Goal: Navigation & Orientation: Find specific page/section

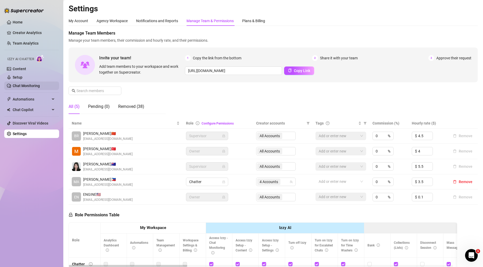
click at [35, 85] on link "Chat Monitoring" at bounding box center [26, 86] width 27 height 4
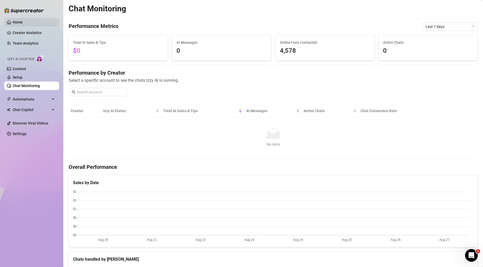
click at [23, 24] on link "Home" at bounding box center [18, 22] width 10 height 4
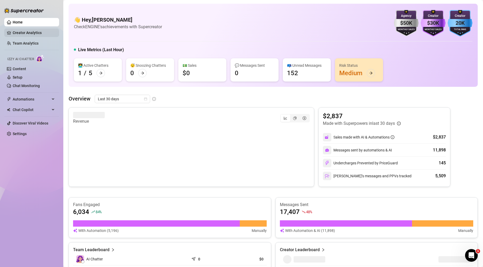
click at [18, 32] on link "Creator Analytics" at bounding box center [34, 32] width 42 height 8
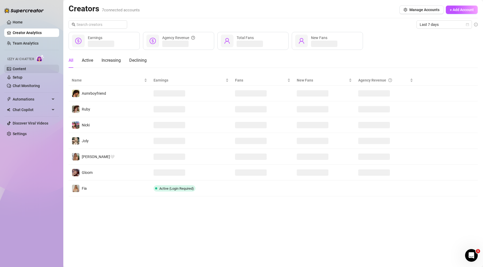
click at [26, 68] on link "Content" at bounding box center [19, 69] width 13 height 4
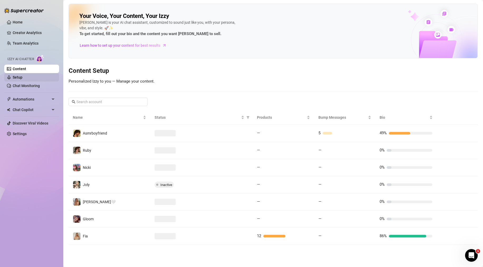
click at [22, 77] on link "Setup" at bounding box center [18, 77] width 10 height 4
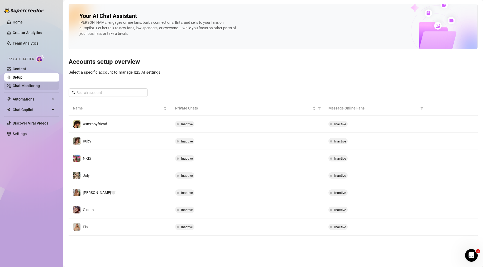
click at [39, 86] on link "Chat Monitoring" at bounding box center [26, 86] width 27 height 4
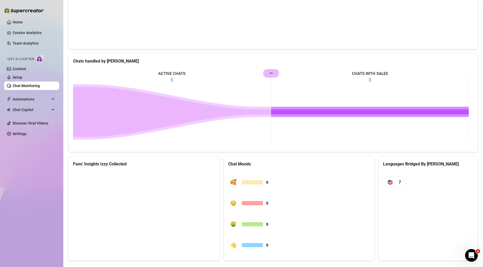
scroll to position [208, 0]
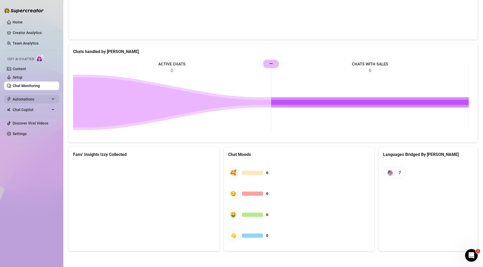
click at [32, 99] on span "Automations" at bounding box center [31, 99] width 37 height 8
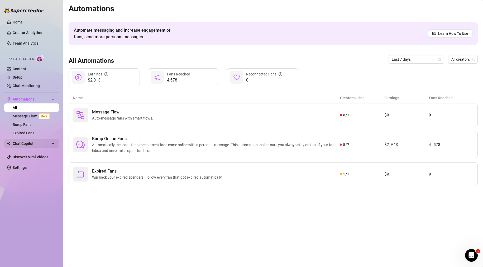
click at [26, 143] on span "Chat Copilot" at bounding box center [31, 143] width 37 height 8
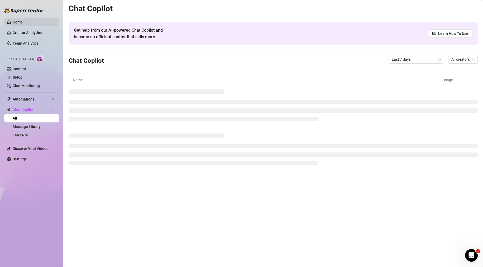
click at [23, 20] on link "Home" at bounding box center [18, 22] width 10 height 4
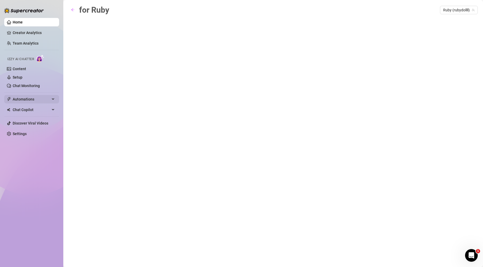
click at [53, 101] on div "Automations" at bounding box center [31, 99] width 55 height 8
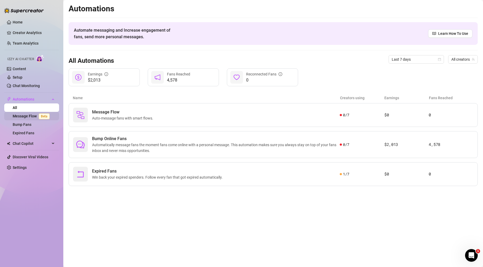
click at [43, 114] on span "Beta" at bounding box center [44, 116] width 11 height 6
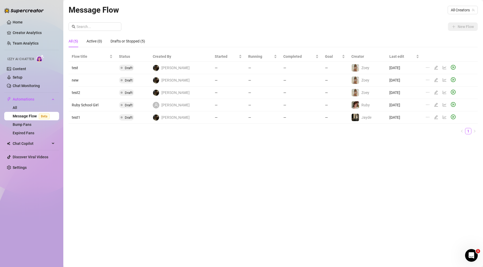
click at [89, 103] on td "Ruby School Girl" at bounding box center [92, 105] width 47 height 12
click at [435, 106] on icon "edit" at bounding box center [436, 105] width 4 height 4
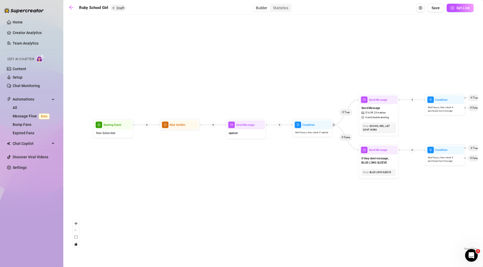
drag, startPoint x: 313, startPoint y: 199, endPoint x: 330, endPoint y: 203, distance: 17.8
click at [330, 203] on div "If False If True Condition Wait 1 hours, then check if purchased last message I…" at bounding box center [273, 134] width 409 height 234
click at [285, 9] on div "Statistics" at bounding box center [280, 7] width 21 height 7
click at [272, 5] on input "Statistics" at bounding box center [272, 5] width 0 height 0
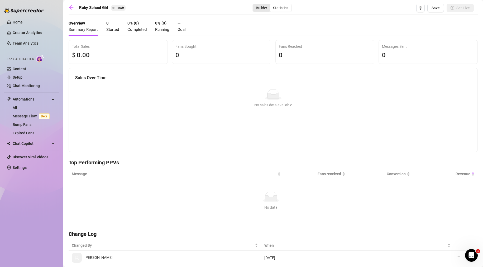
click at [260, 8] on div "Builder" at bounding box center [261, 7] width 17 height 7
click at [254, 5] on input "Builder" at bounding box center [254, 5] width 0 height 0
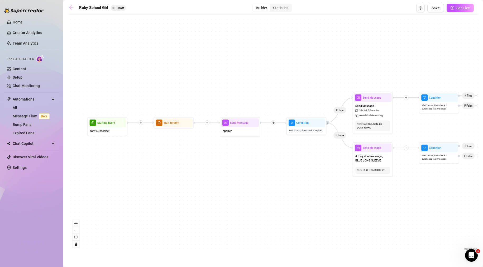
click at [73, 7] on icon "arrow-left" at bounding box center [71, 7] width 4 height 4
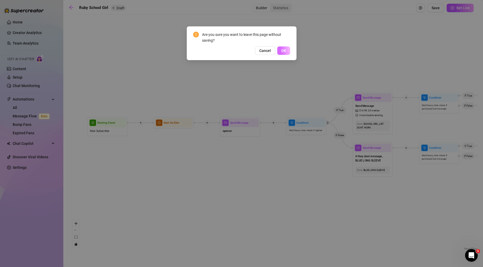
click at [285, 50] on span "OK" at bounding box center [283, 51] width 5 height 4
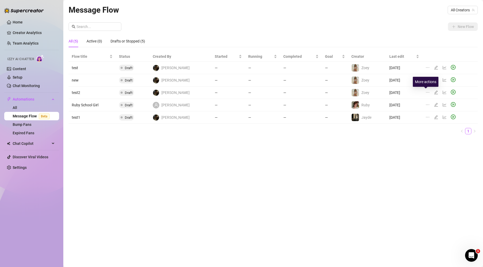
click at [426, 92] on icon "ellipsis" at bounding box center [427, 92] width 3 height 1
click at [322, 157] on div "Message Flow All Creators New Flow All (5) Active (0) Drafts or Stopped (5) Flo…" at bounding box center [273, 128] width 409 height 248
click at [166, 93] on span "[PERSON_NAME]" at bounding box center [175, 93] width 28 height 6
click at [76, 92] on td "test2" at bounding box center [92, 93] width 47 height 12
click at [75, 92] on td "test2" at bounding box center [92, 93] width 47 height 12
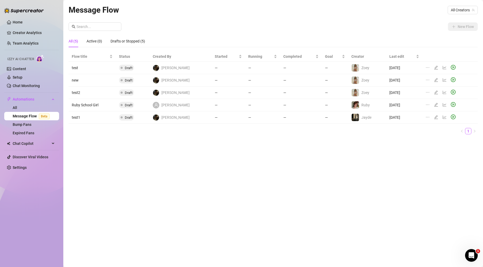
click at [130, 89] on span "Draft" at bounding box center [126, 92] width 15 height 6
click at [130, 94] on span "Draft" at bounding box center [129, 93] width 8 height 4
click at [128, 42] on div "Drafts or Stopped (5)" at bounding box center [128, 41] width 35 height 6
click at [74, 41] on div "All (5)" at bounding box center [73, 41] width 9 height 6
click at [17, 106] on link "All" at bounding box center [15, 108] width 4 height 4
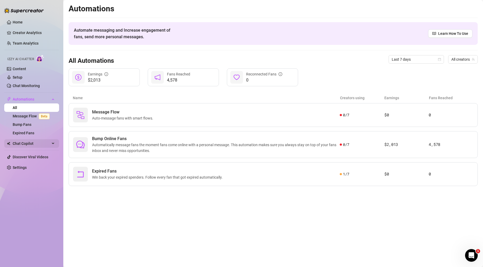
click at [37, 144] on span "Chat Copilot" at bounding box center [31, 143] width 37 height 8
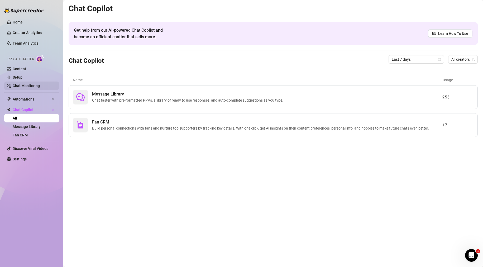
click at [34, 85] on link "Chat Monitoring" at bounding box center [26, 86] width 27 height 4
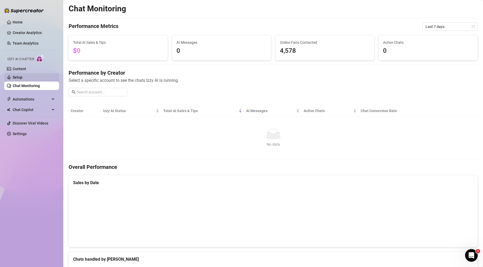
click at [22, 76] on link "Setup" at bounding box center [18, 77] width 10 height 4
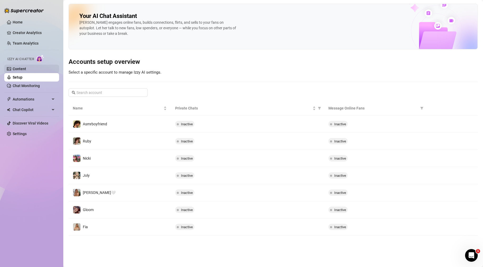
click at [26, 69] on link "Content" at bounding box center [19, 69] width 13 height 4
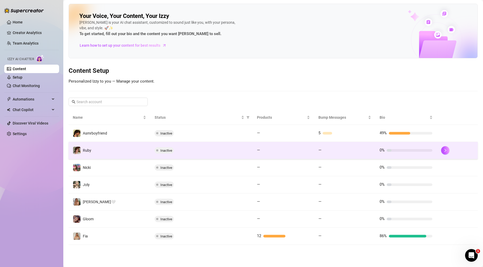
click at [216, 150] on div "Inactive" at bounding box center [202, 150] width 94 height 6
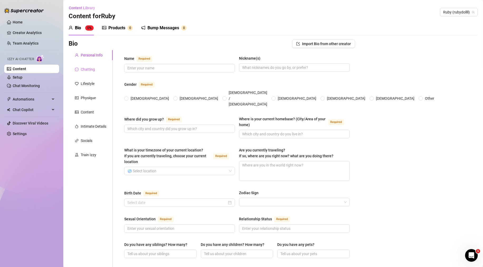
click at [92, 72] on div "Chatting" at bounding box center [91, 69] width 44 height 10
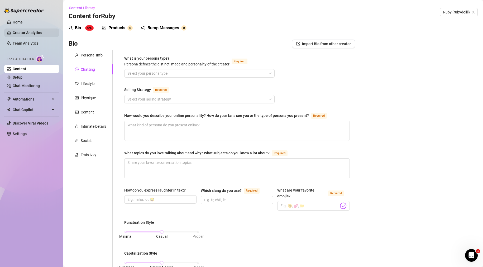
click at [33, 30] on link "Creator Analytics" at bounding box center [34, 32] width 42 height 8
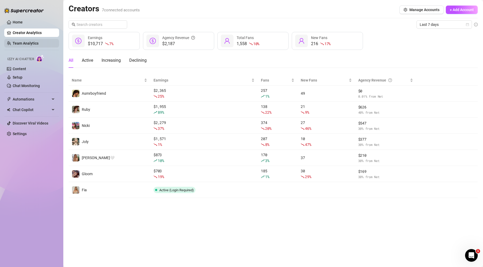
click at [33, 44] on link "Team Analytics" at bounding box center [26, 43] width 26 height 4
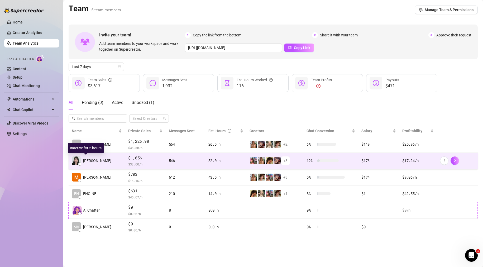
click at [91, 161] on span "[PERSON_NAME]" at bounding box center [97, 161] width 28 height 6
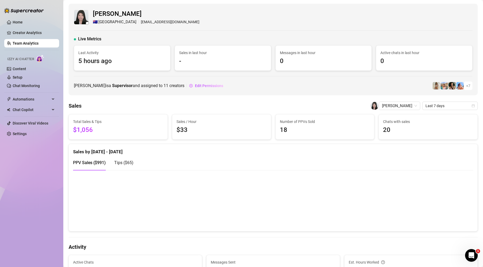
click at [125, 164] on span "Tips ( $65 )" at bounding box center [123, 162] width 19 height 5
click at [95, 164] on span "PPV Sales ( $991 )" at bounding box center [89, 162] width 33 height 5
click at [34, 41] on link "Team Analytics" at bounding box center [26, 43] width 26 height 4
